Goal: Check status: Check status

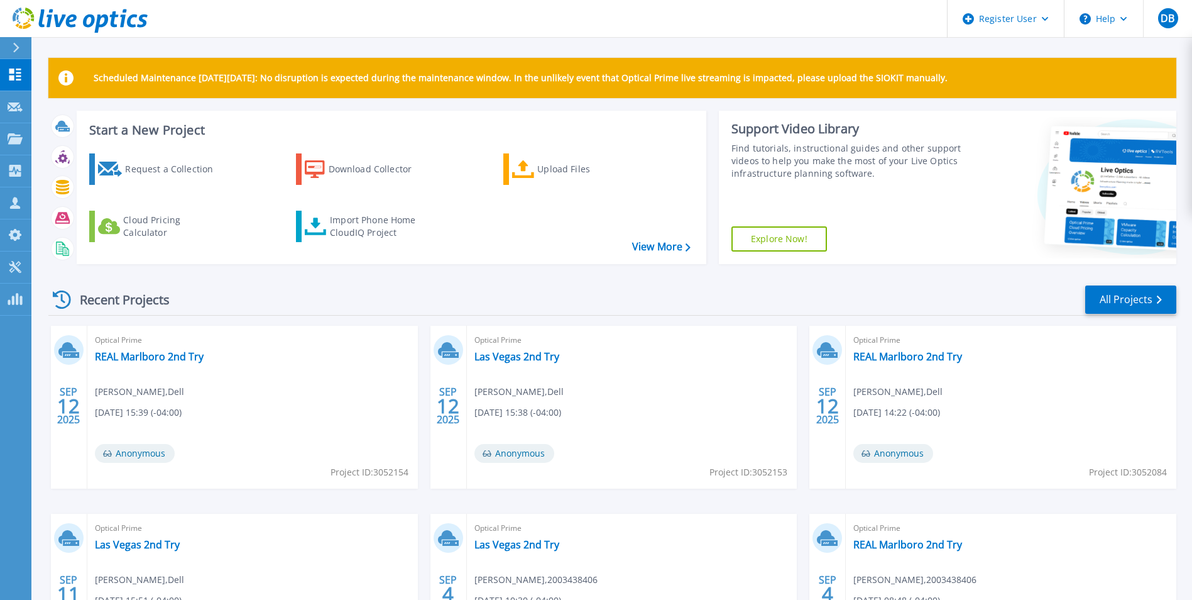
click at [23, 44] on div at bounding box center [21, 47] width 20 height 21
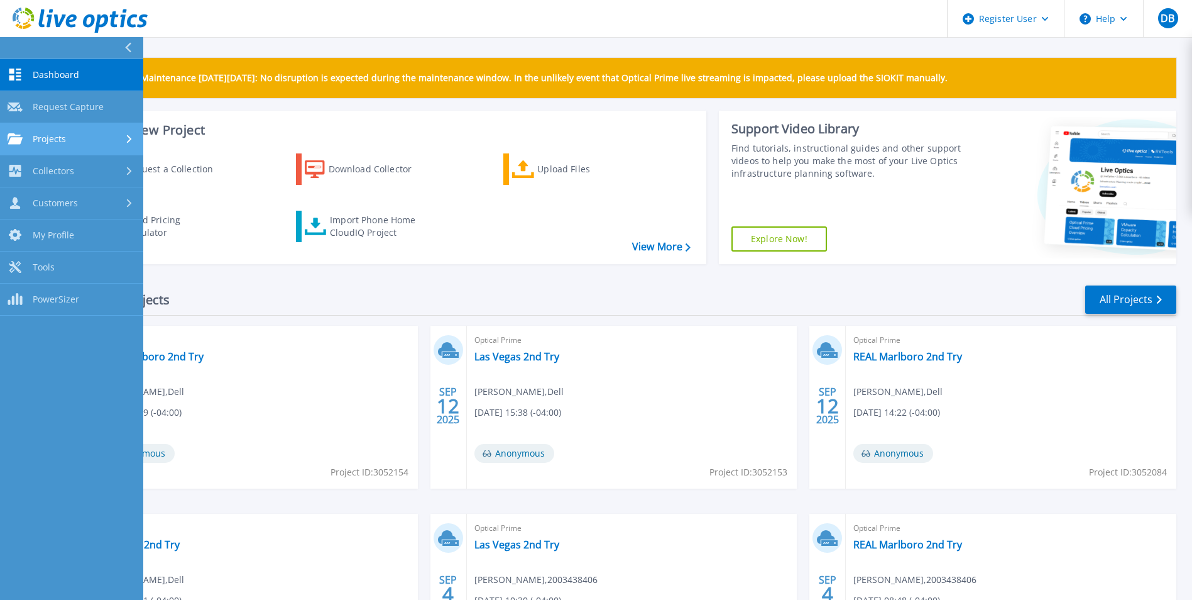
click at [64, 128] on link "Projects Projects" at bounding box center [71, 139] width 143 height 32
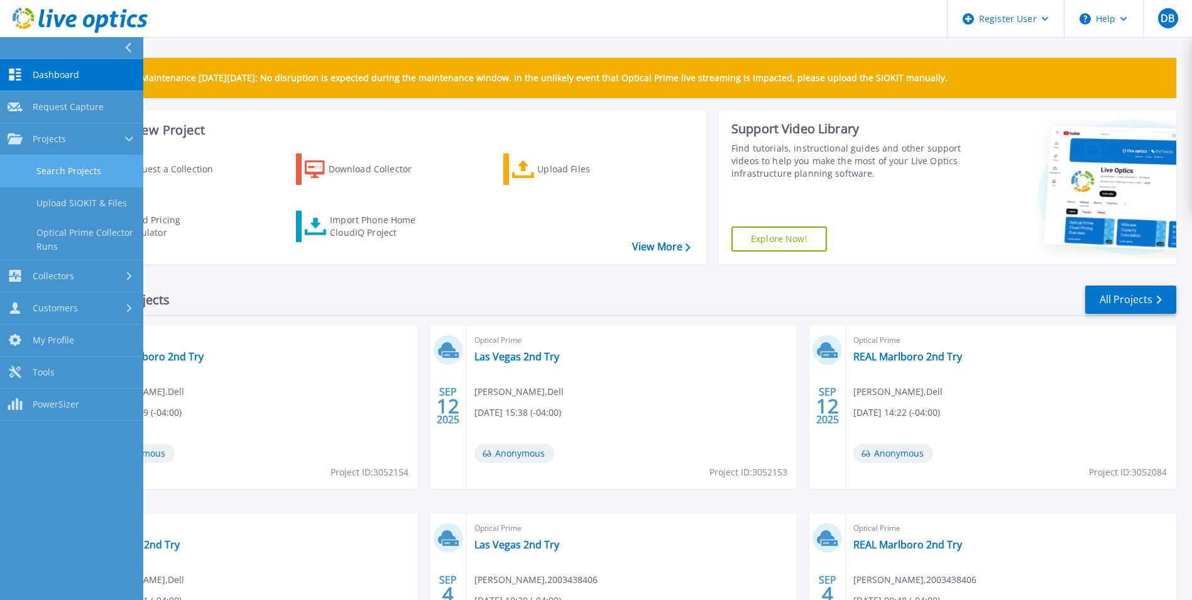
click at [79, 168] on link "Search Projects" at bounding box center [71, 171] width 143 height 32
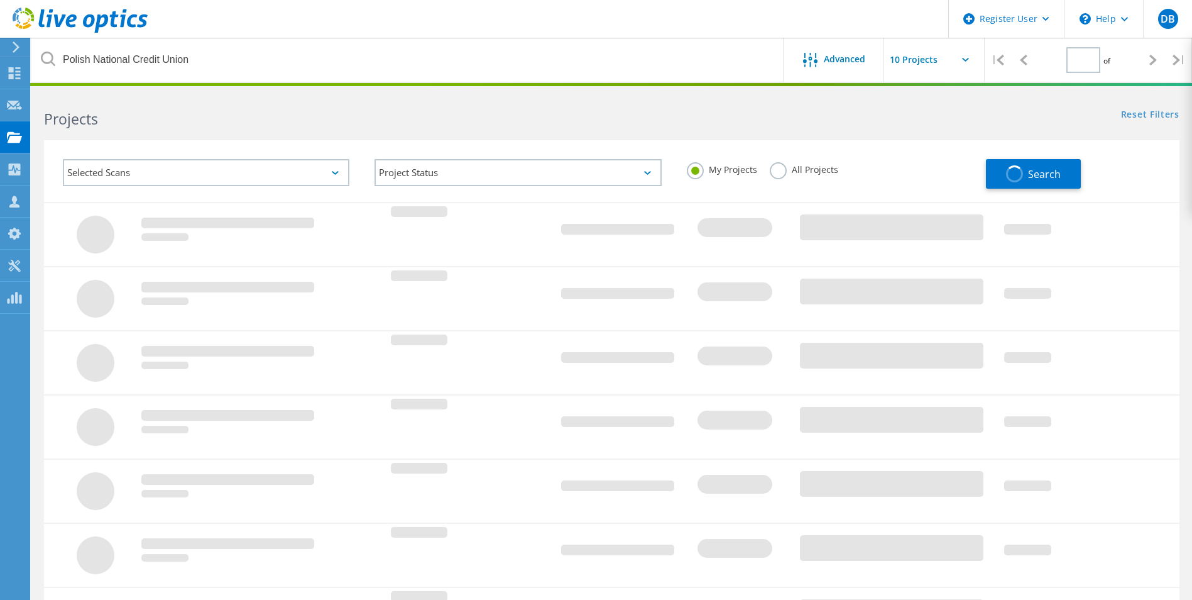
type input "1"
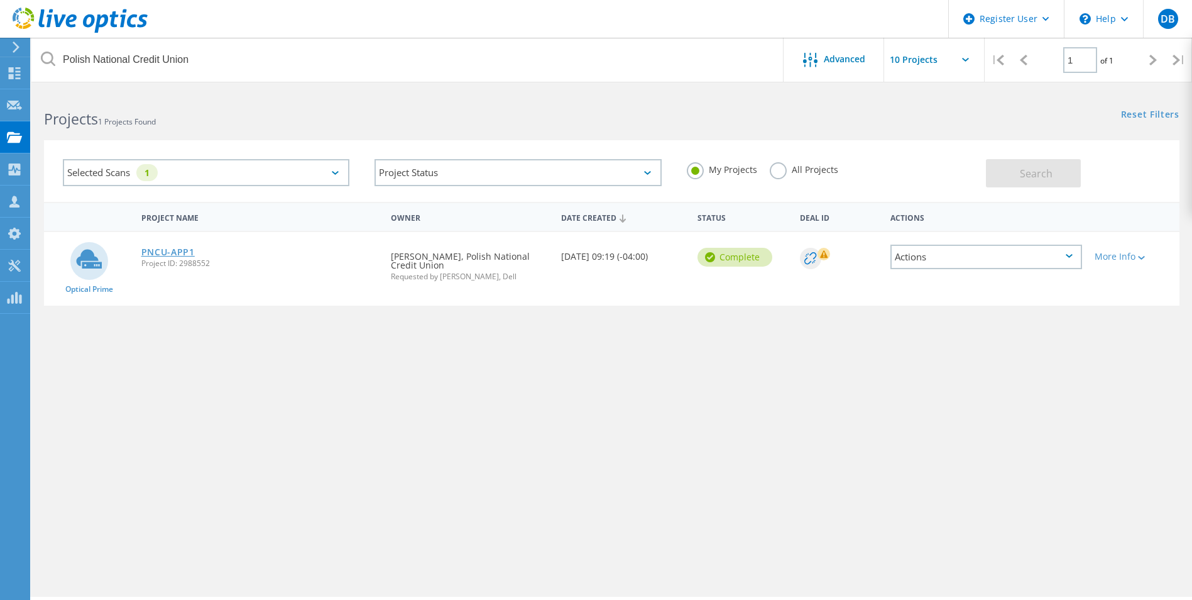
click at [183, 253] on link "PNCU-APP1" at bounding box center [167, 252] width 53 height 9
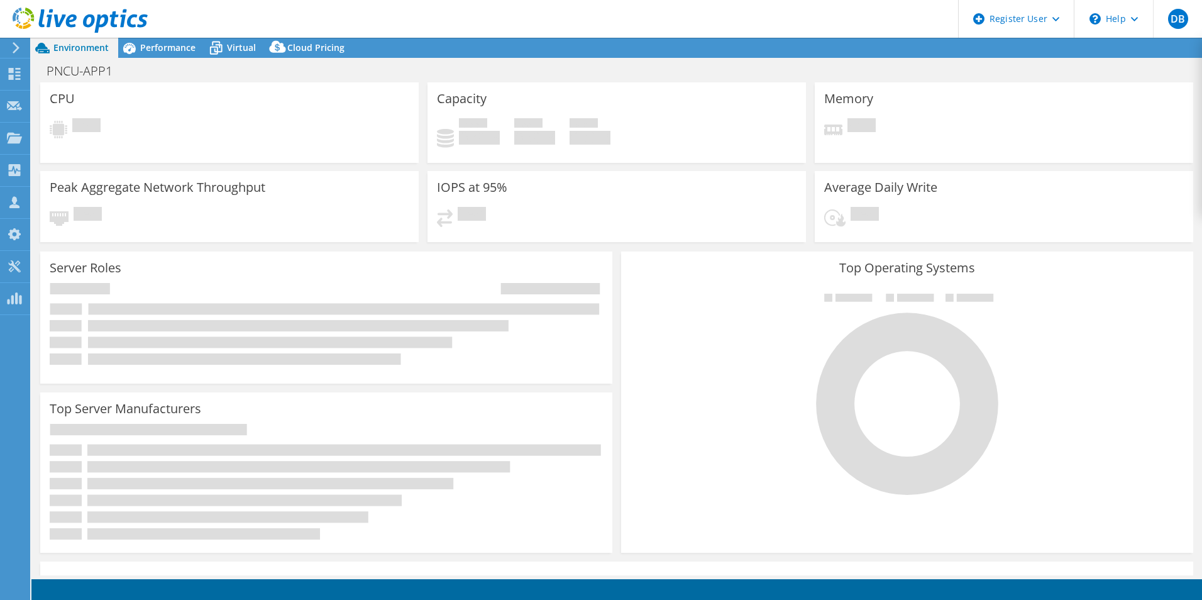
select select "USEast"
select select "USD"
